Goal: Information Seeking & Learning: Learn about a topic

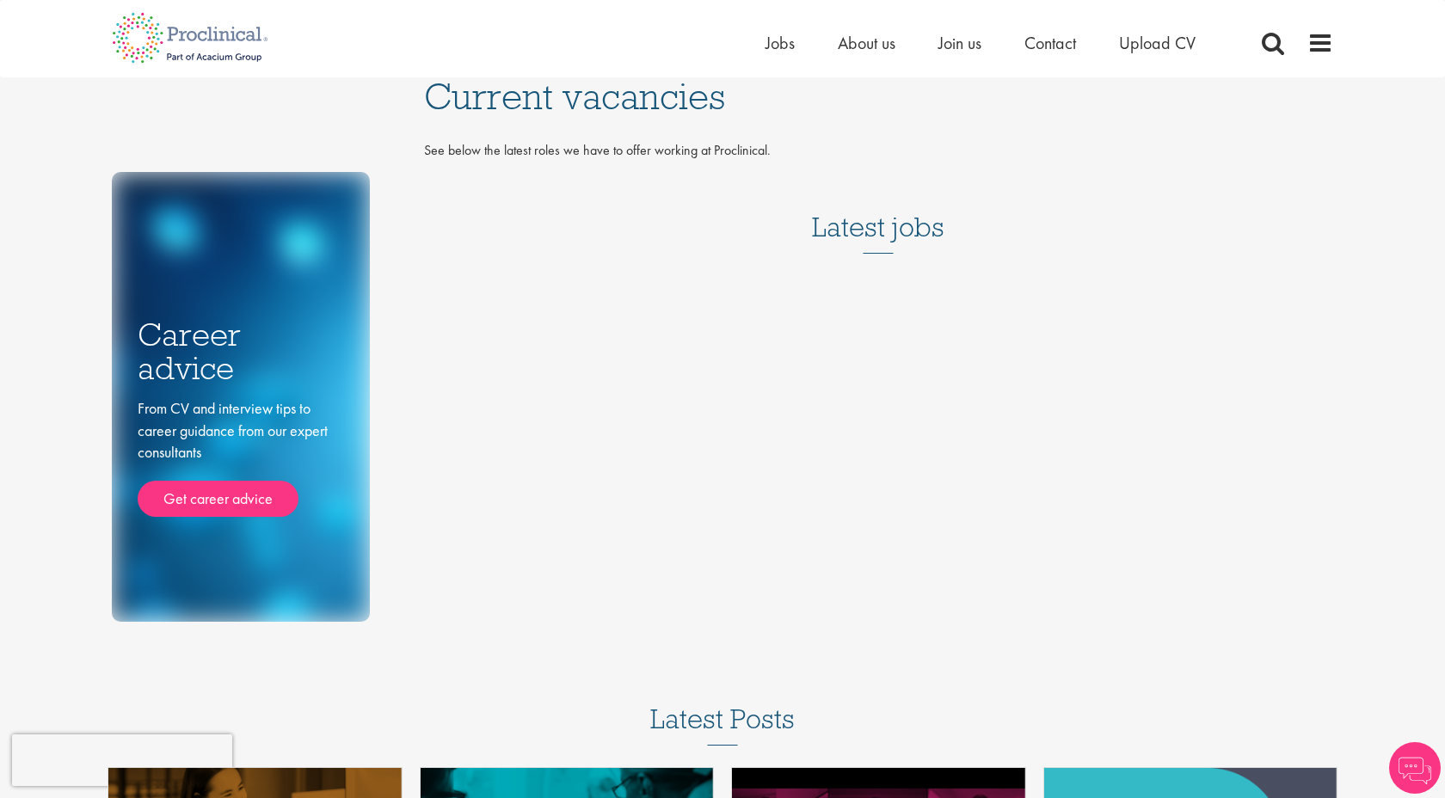
click at [856, 224] on h3 "Latest jobs" at bounding box center [878, 211] width 132 height 84
click at [785, 47] on span "Jobs" at bounding box center [779, 43] width 29 height 22
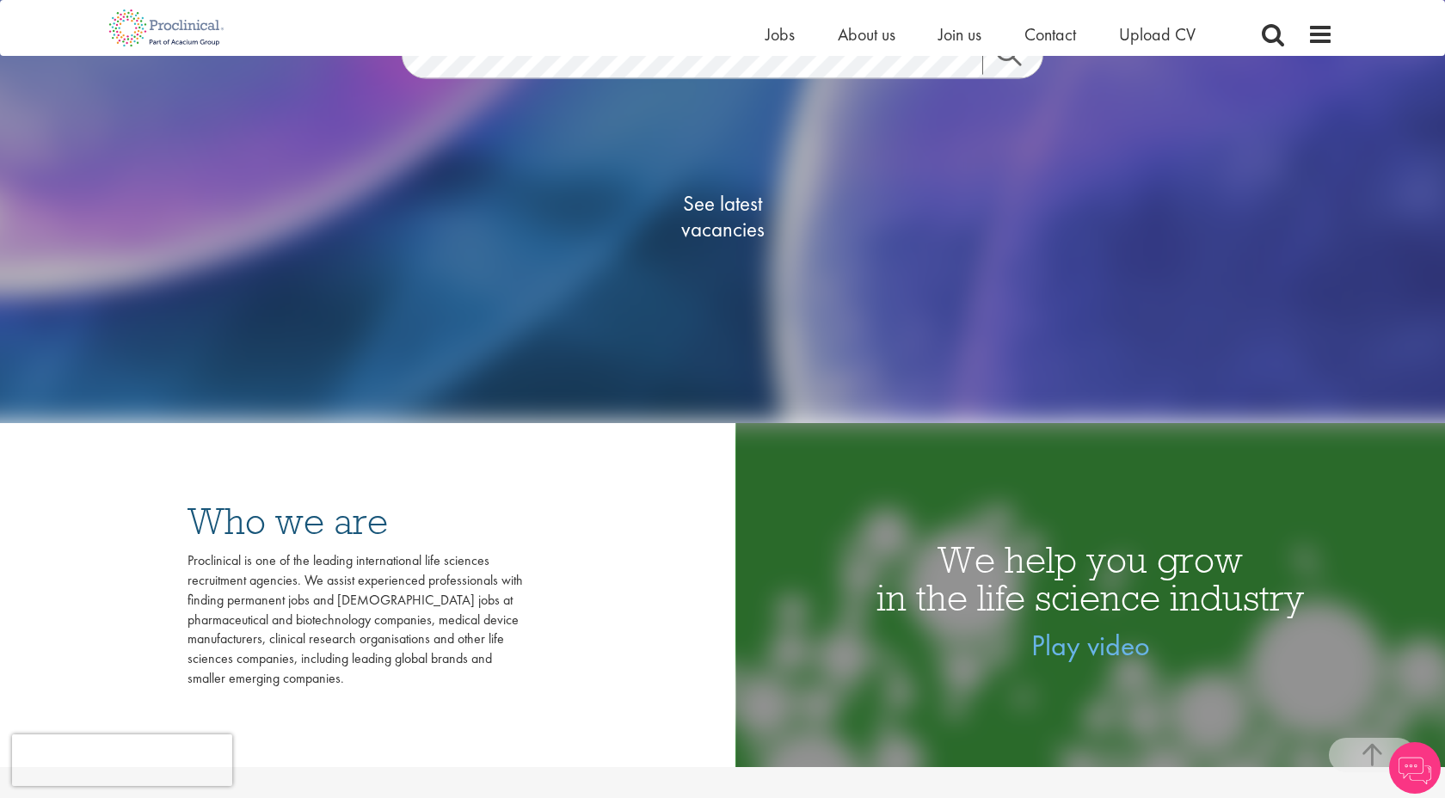
scroll to position [439, 0]
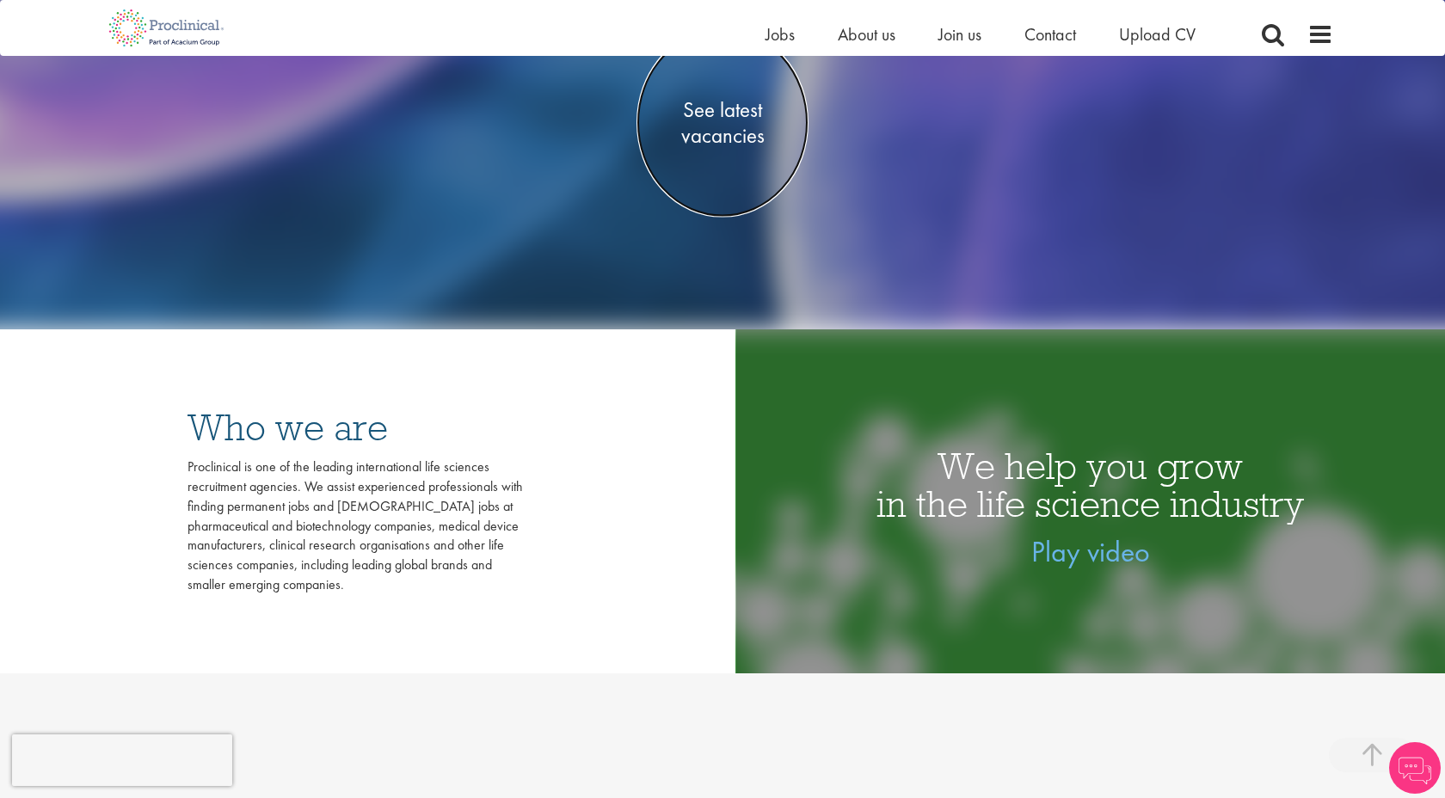
click at [733, 127] on span "See latest vacancies" at bounding box center [722, 123] width 172 height 52
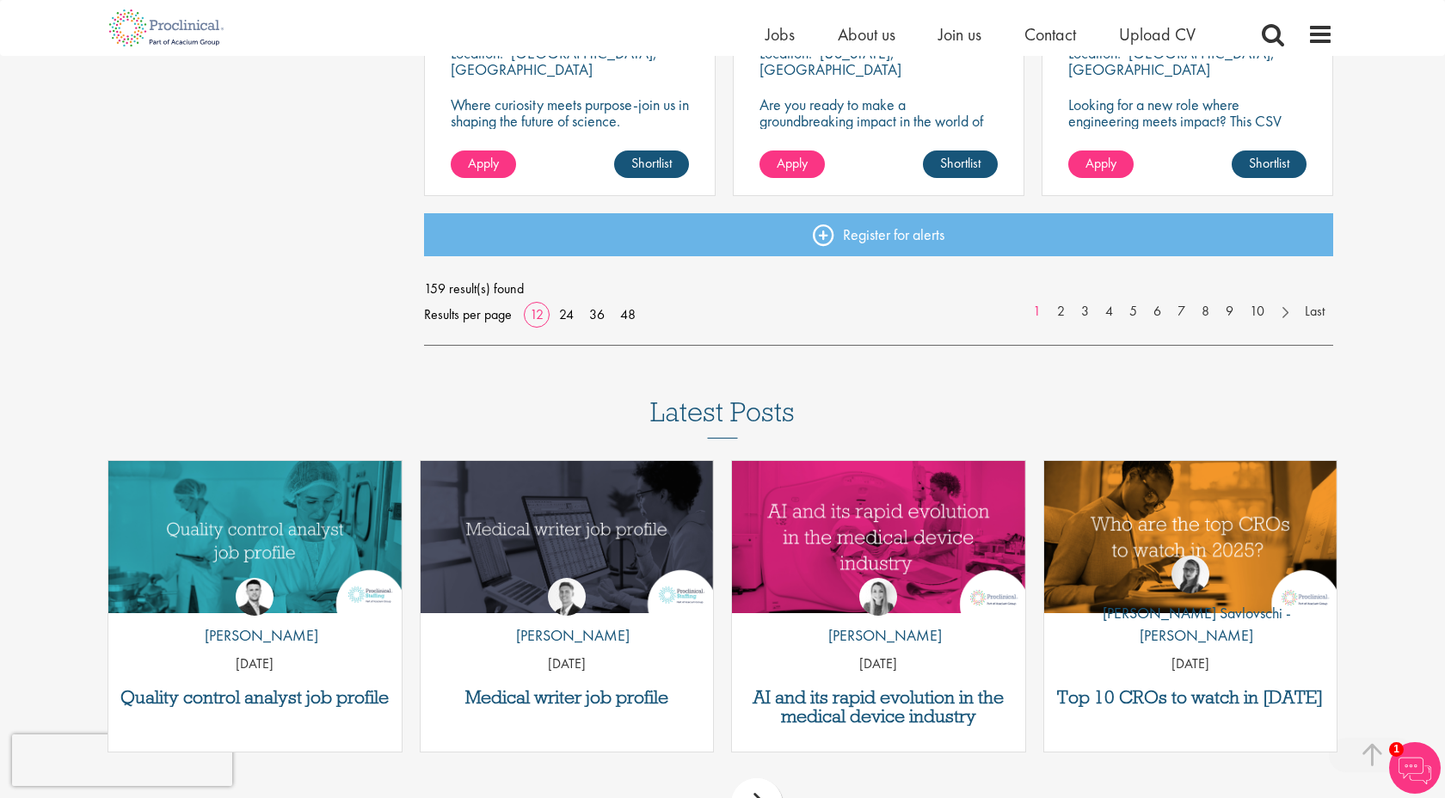
scroll to position [1430, 0]
